Goal: Transaction & Acquisition: Purchase product/service

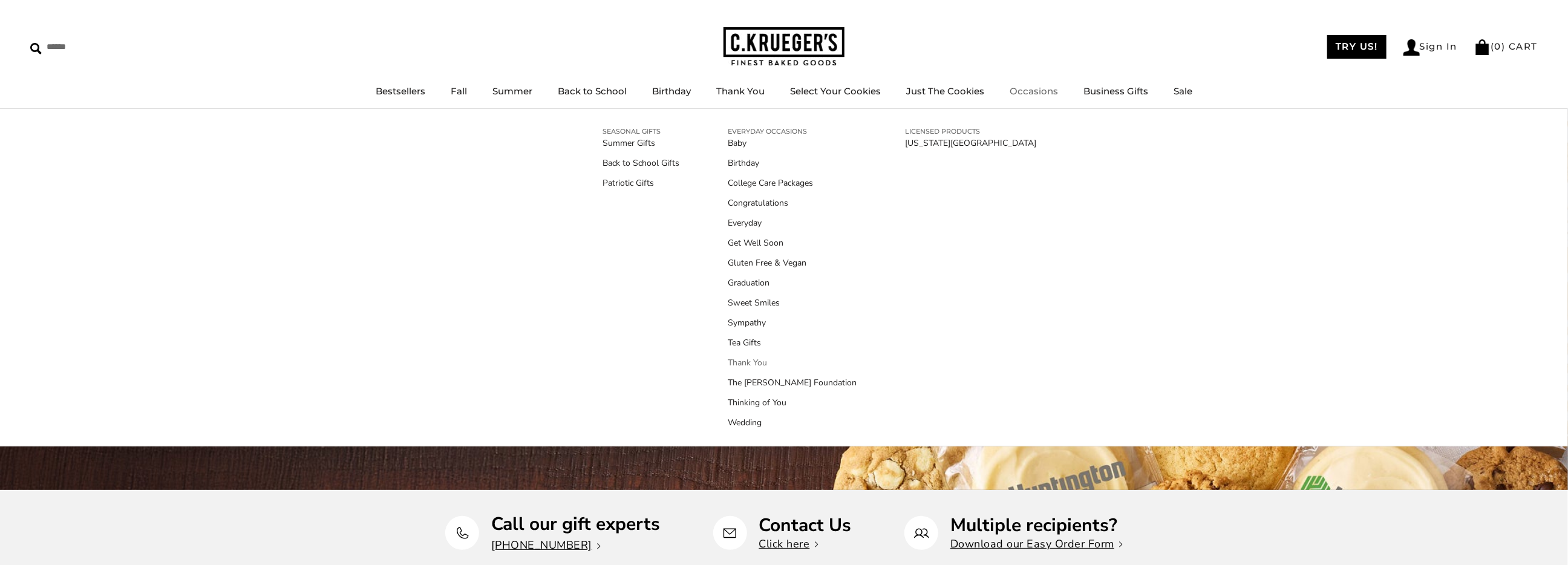
click at [746, 362] on link "Thank You" at bounding box center [792, 362] width 129 height 12
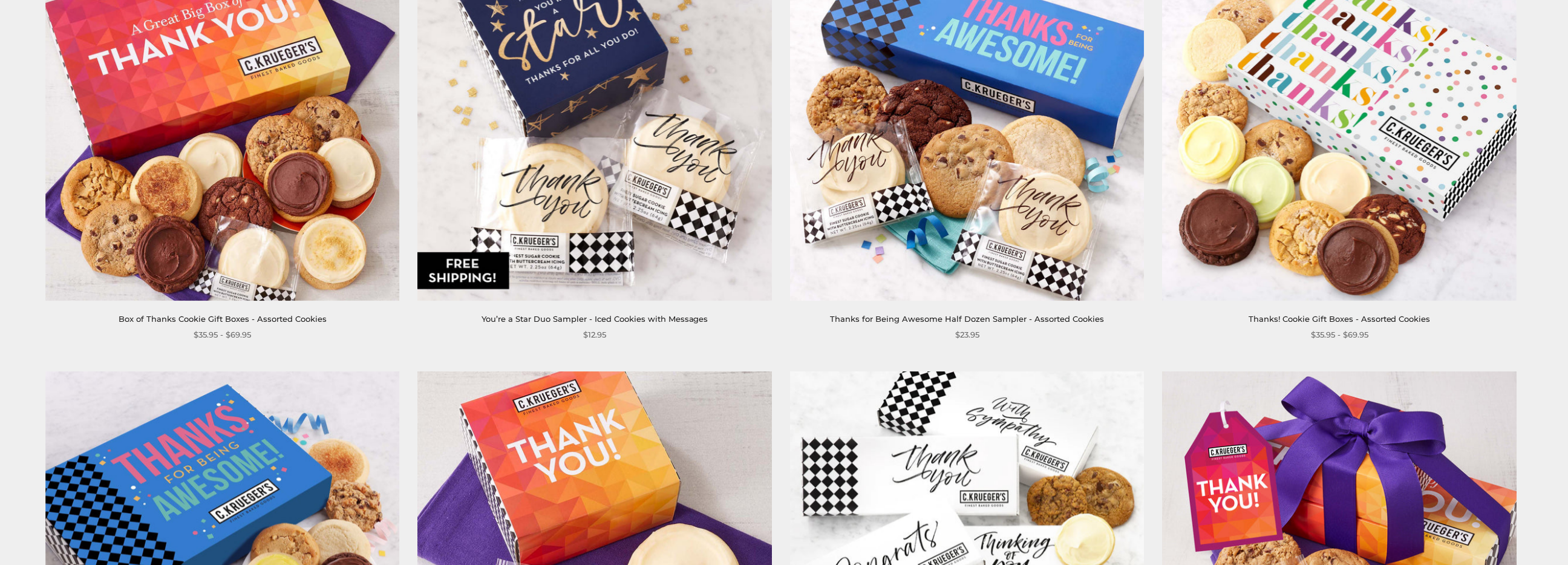
scroll to position [325, 0]
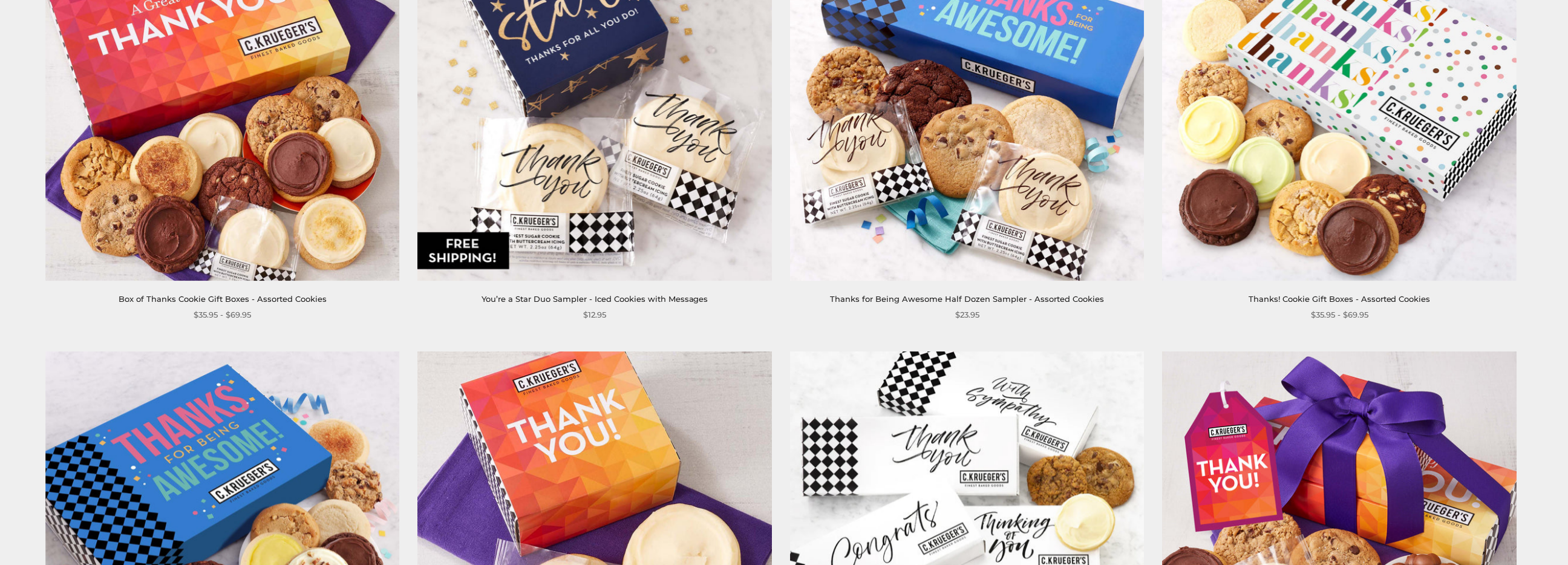
click at [1338, 139] on img at bounding box center [1340, 104] width 354 height 354
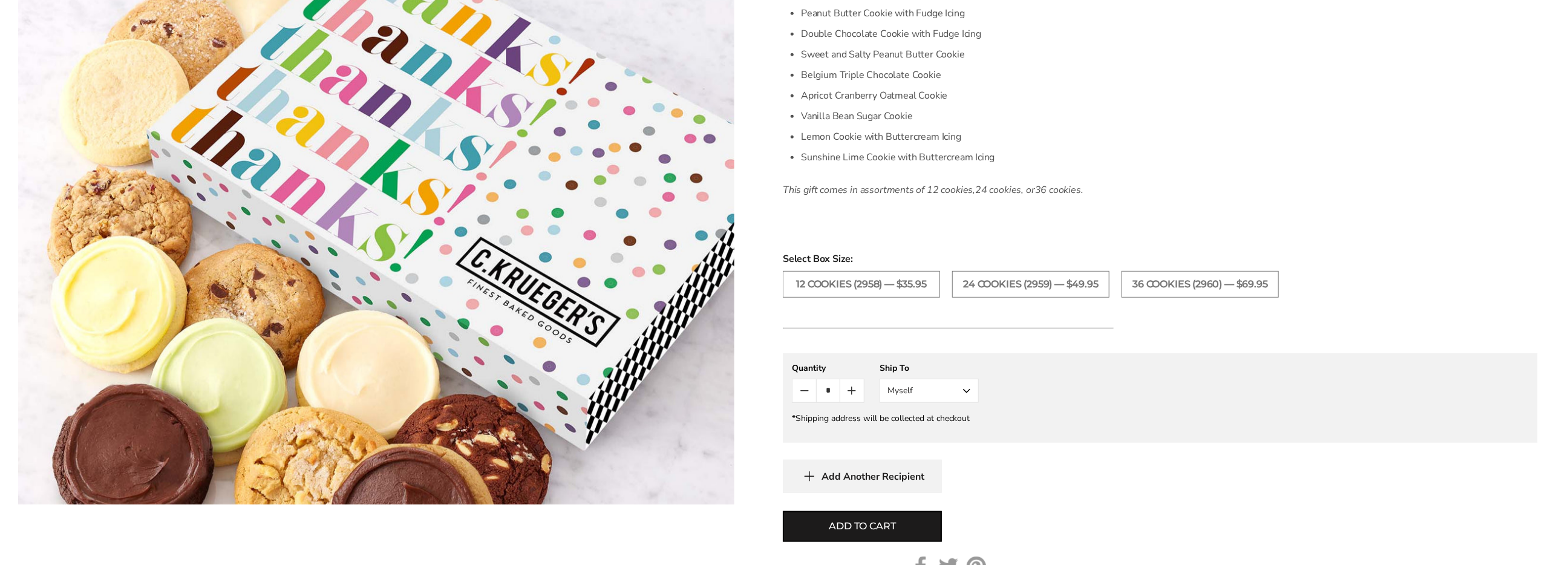
scroll to position [472, 0]
